Goal: Use online tool/utility: Utilize a website feature to perform a specific function

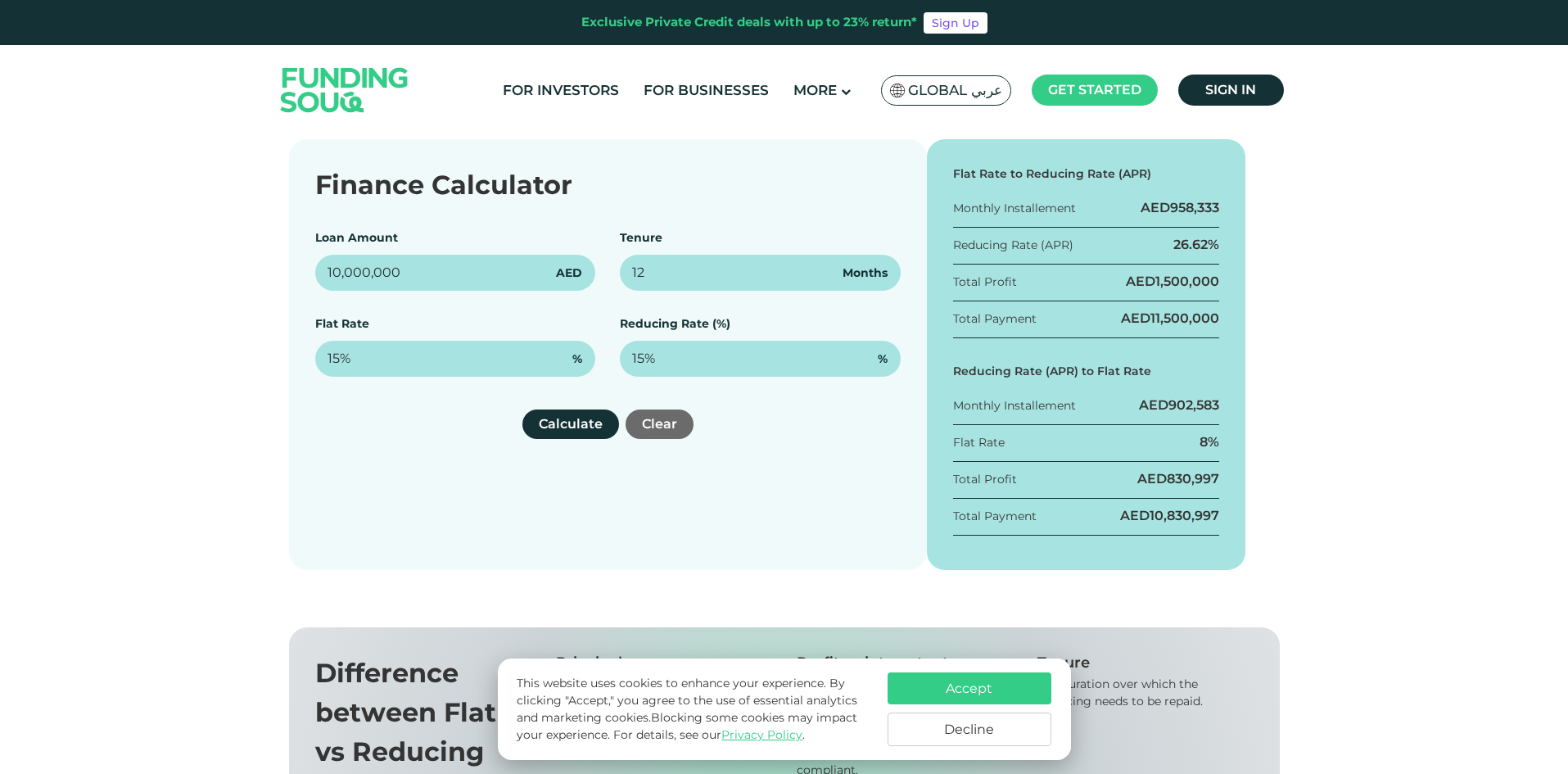
click at [1165, 200] on div "AED 958,333" at bounding box center [1180, 207] width 79 height 18
click at [1164, 200] on div "AED 958,333" at bounding box center [1180, 207] width 79 height 18
click at [1162, 207] on div "AED 958,333" at bounding box center [1180, 207] width 79 height 18
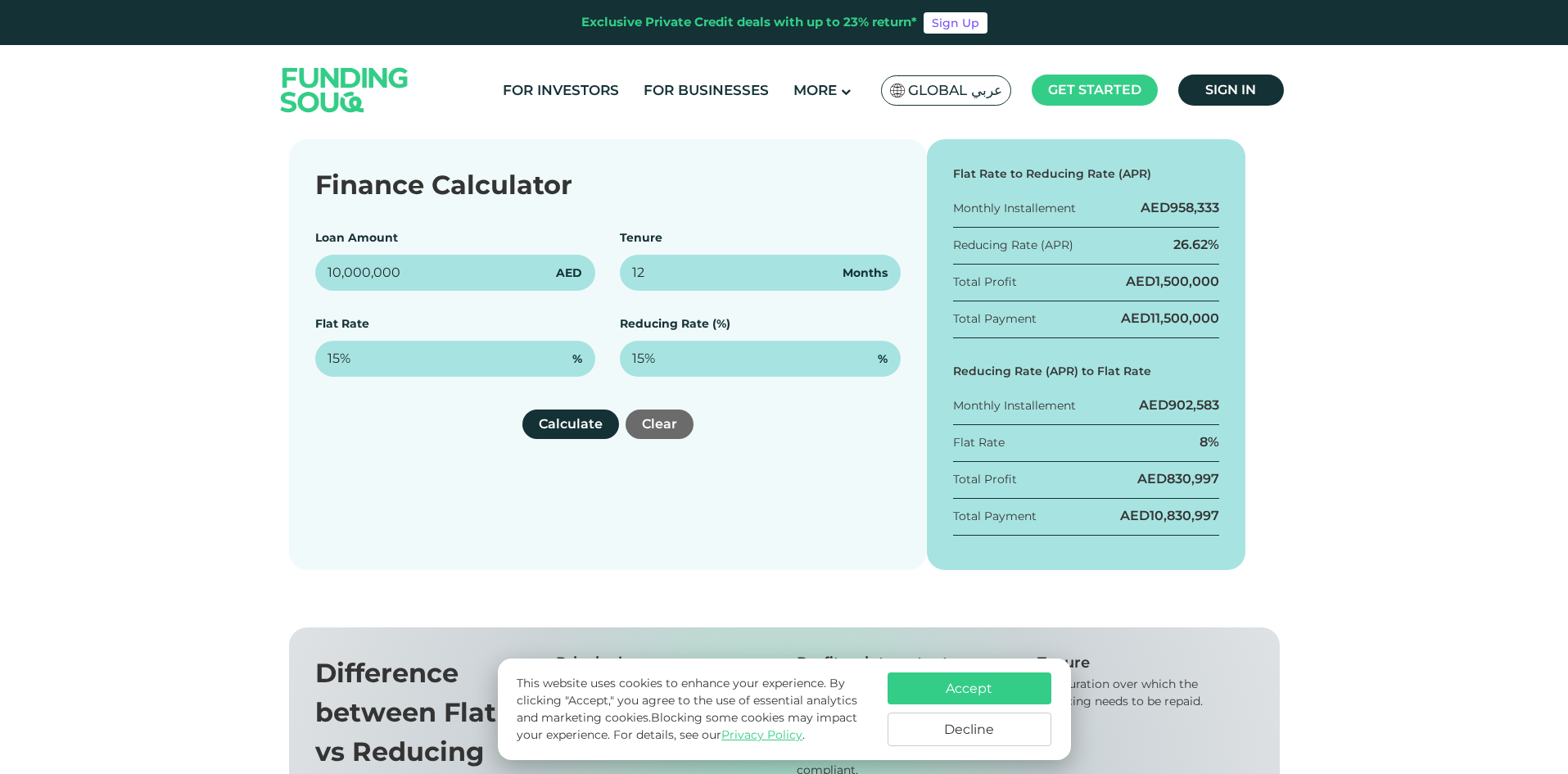
click at [1162, 207] on div "AED 958,333" at bounding box center [1180, 207] width 79 height 18
click at [1177, 394] on div "Flat Rate to Reducing Rate (APR) Monthly Installement AED 958,333 Reducing Rate…" at bounding box center [1086, 354] width 320 height 430
click at [1175, 398] on div "Flat Rate to Reducing Rate (APR) Monthly Installement AED 958,333 Reducing Rate…" at bounding box center [1086, 354] width 320 height 430
click at [1156, 436] on div "Flat Rate 8%" at bounding box center [1086, 447] width 267 height 29
